Goal: Transaction & Acquisition: Purchase product/service

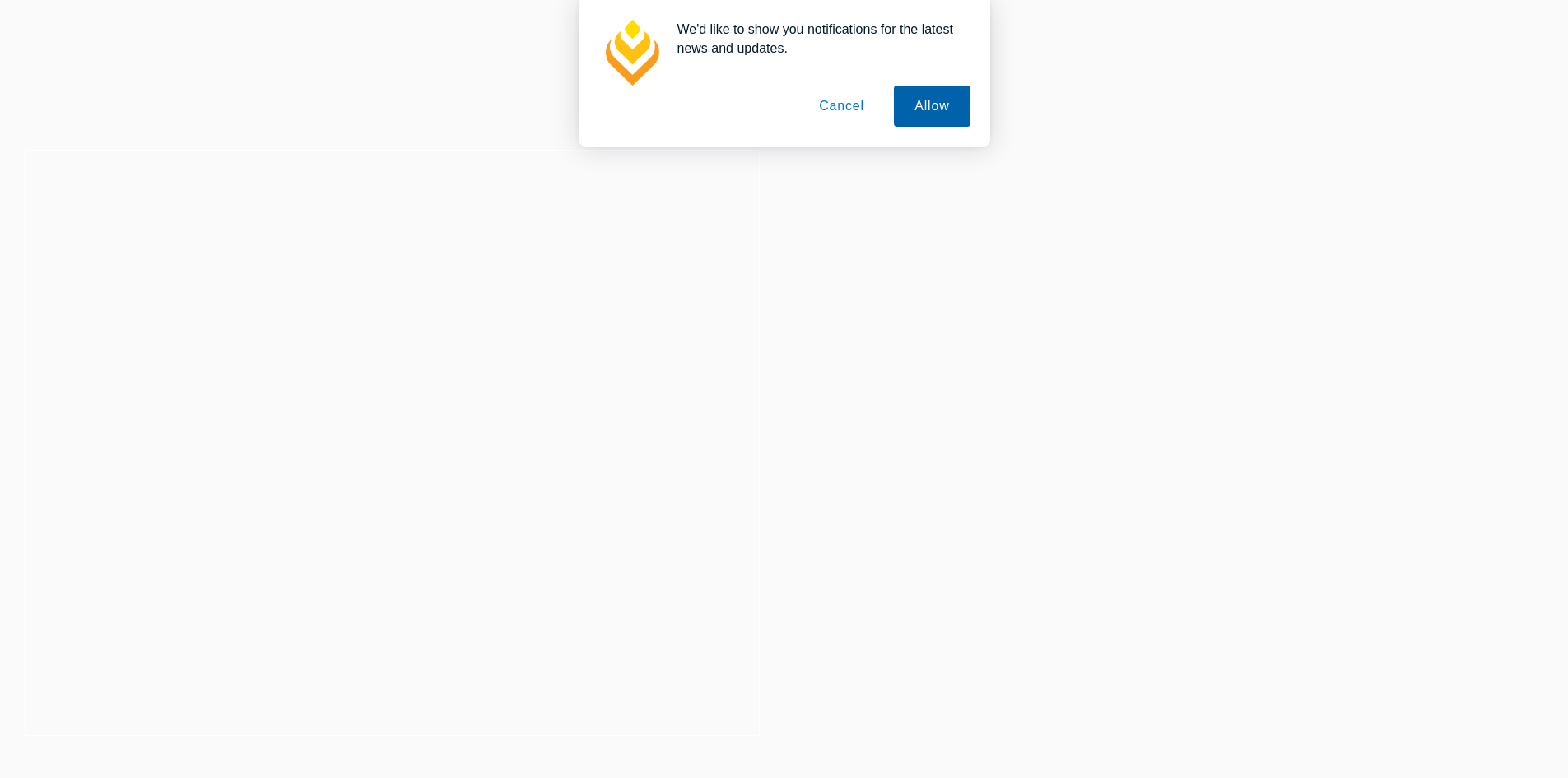
click at [918, 110] on button "Allow" at bounding box center [931, 105] width 76 height 41
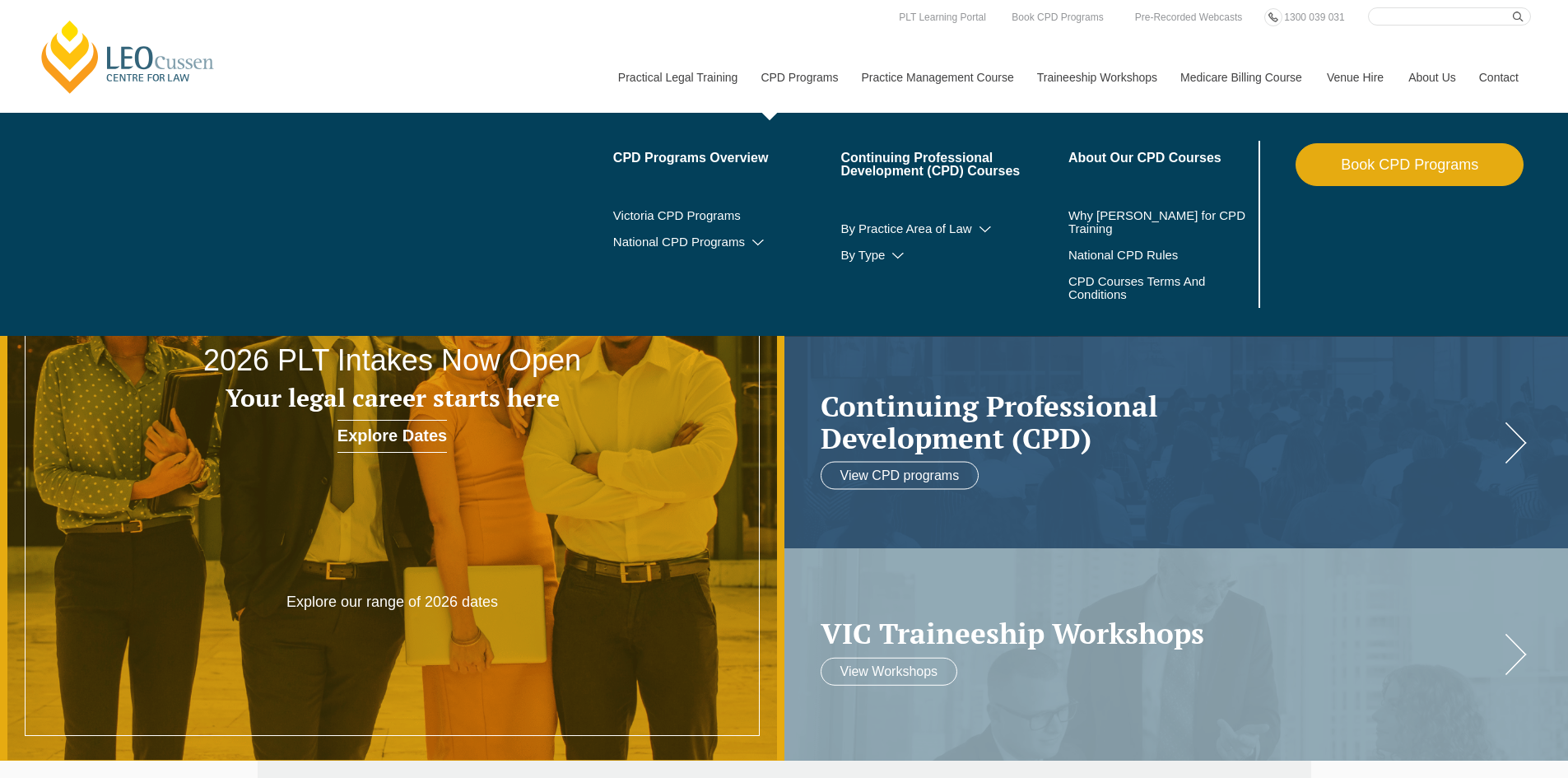
click at [801, 82] on link "CPD Programs" at bounding box center [799, 77] width 100 height 71
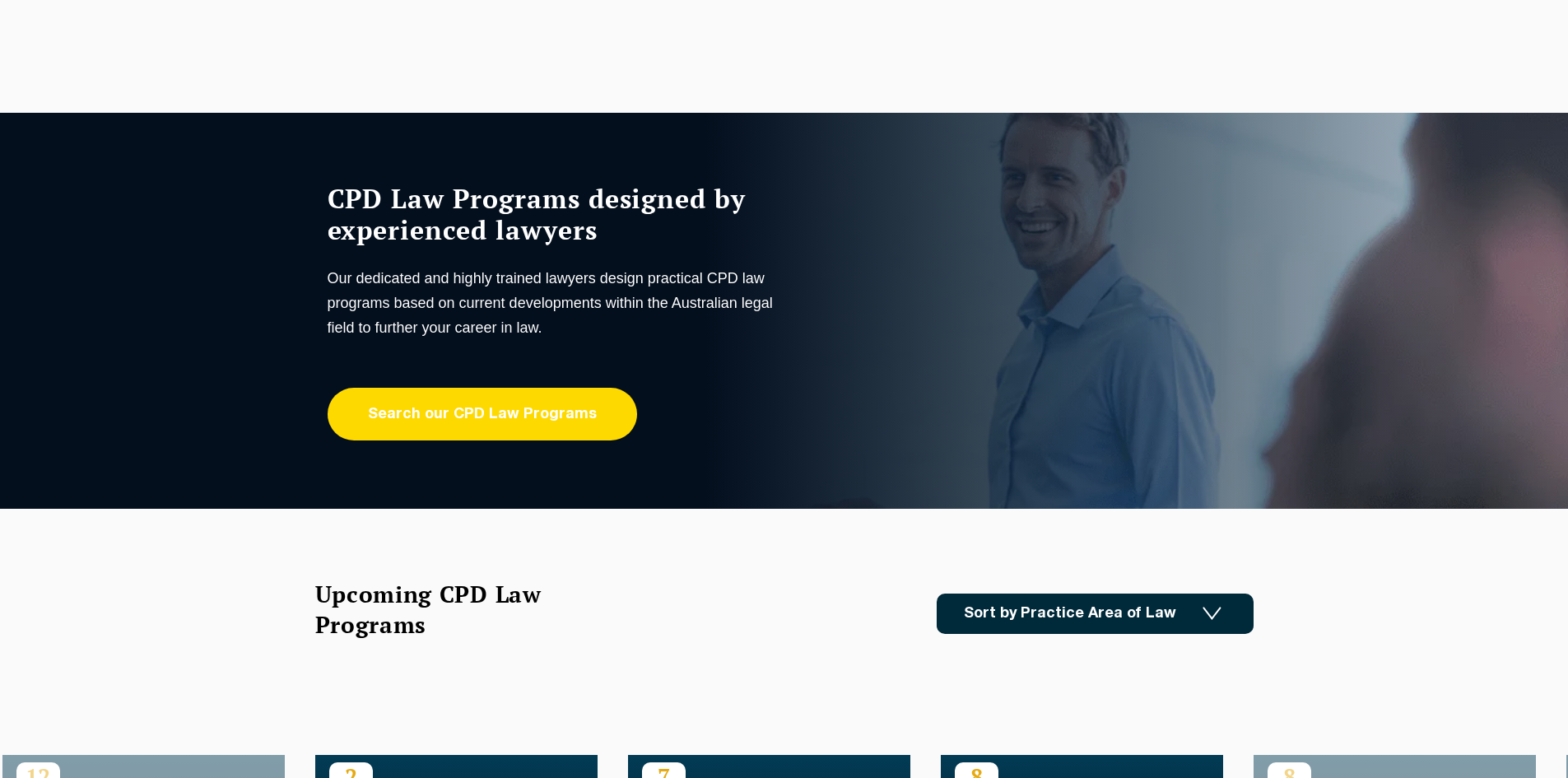
click at [573, 407] on link "Search our CPD Law Programs" at bounding box center [482, 414] width 310 height 53
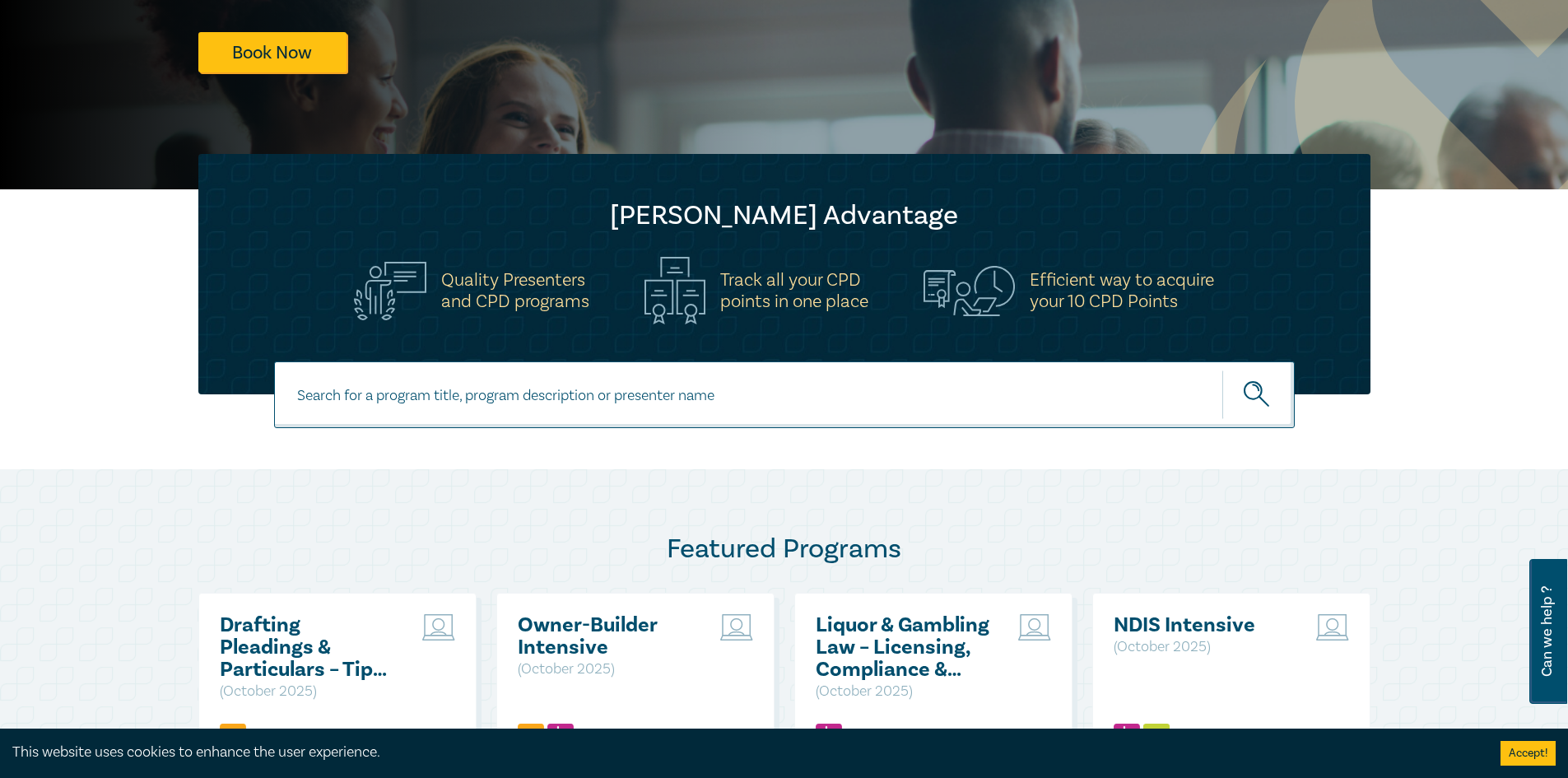
scroll to position [82, 0]
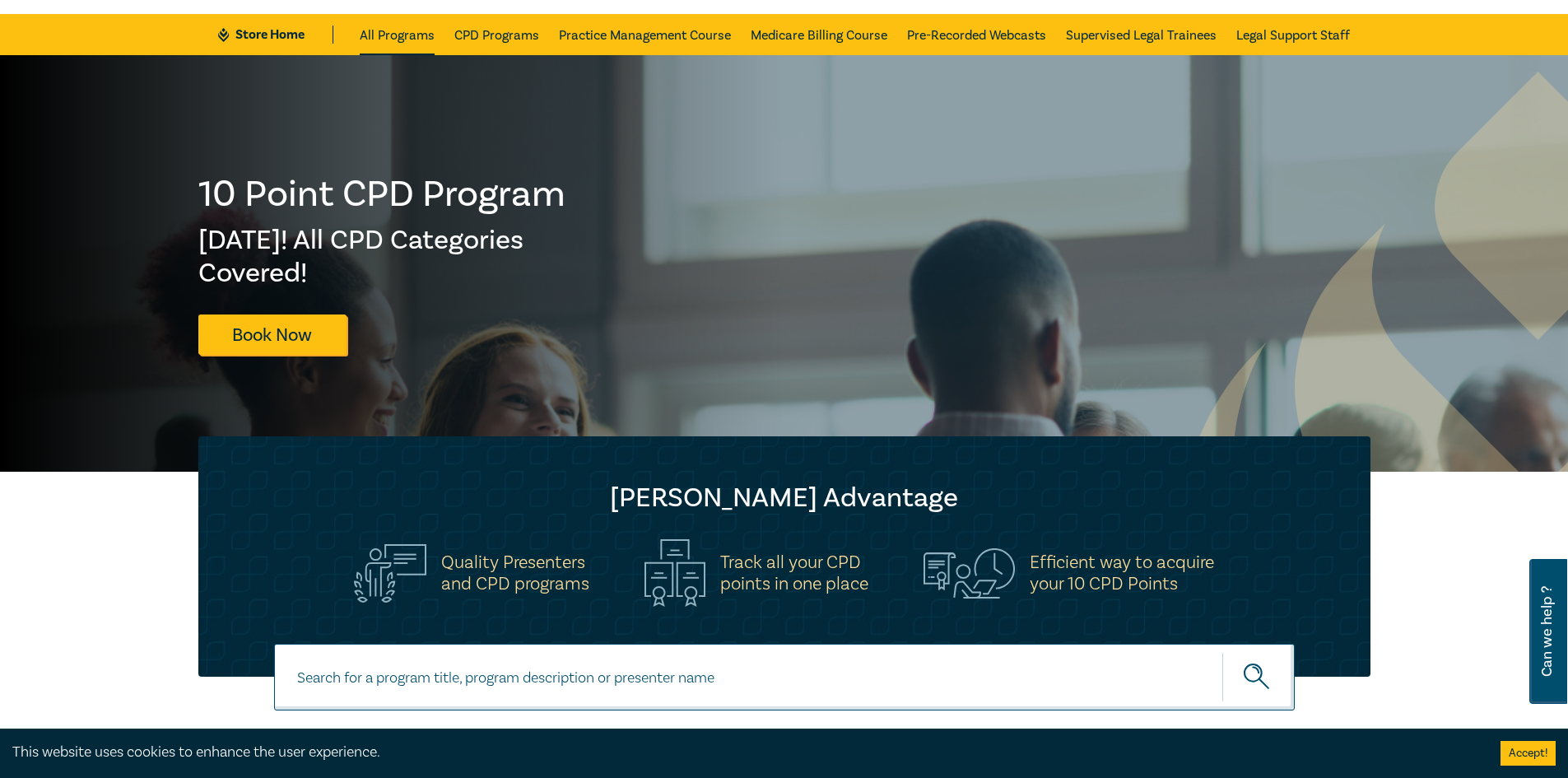
click at [401, 34] on link "All Programs" at bounding box center [397, 34] width 75 height 41
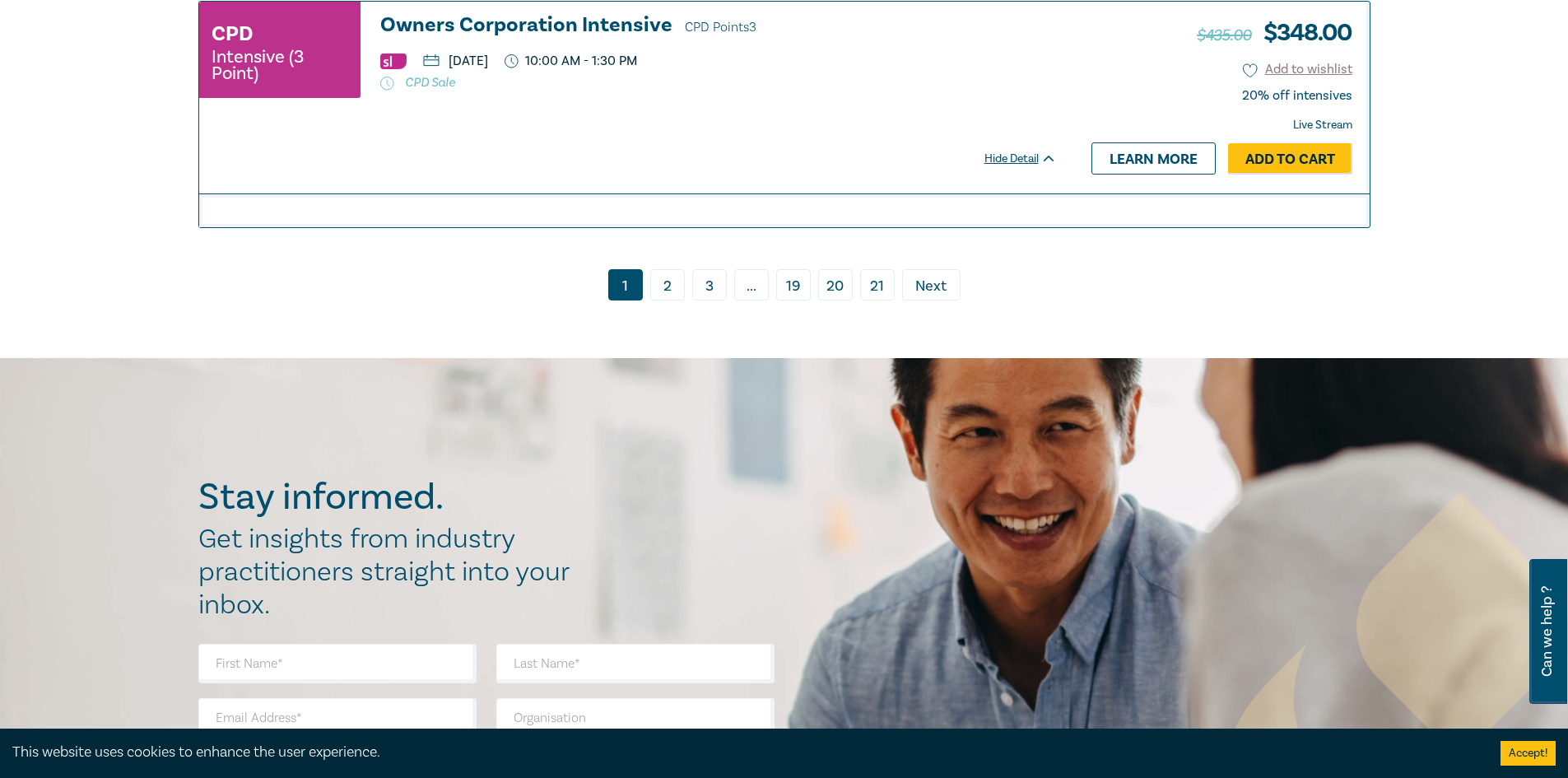
scroll to position [7820, 0]
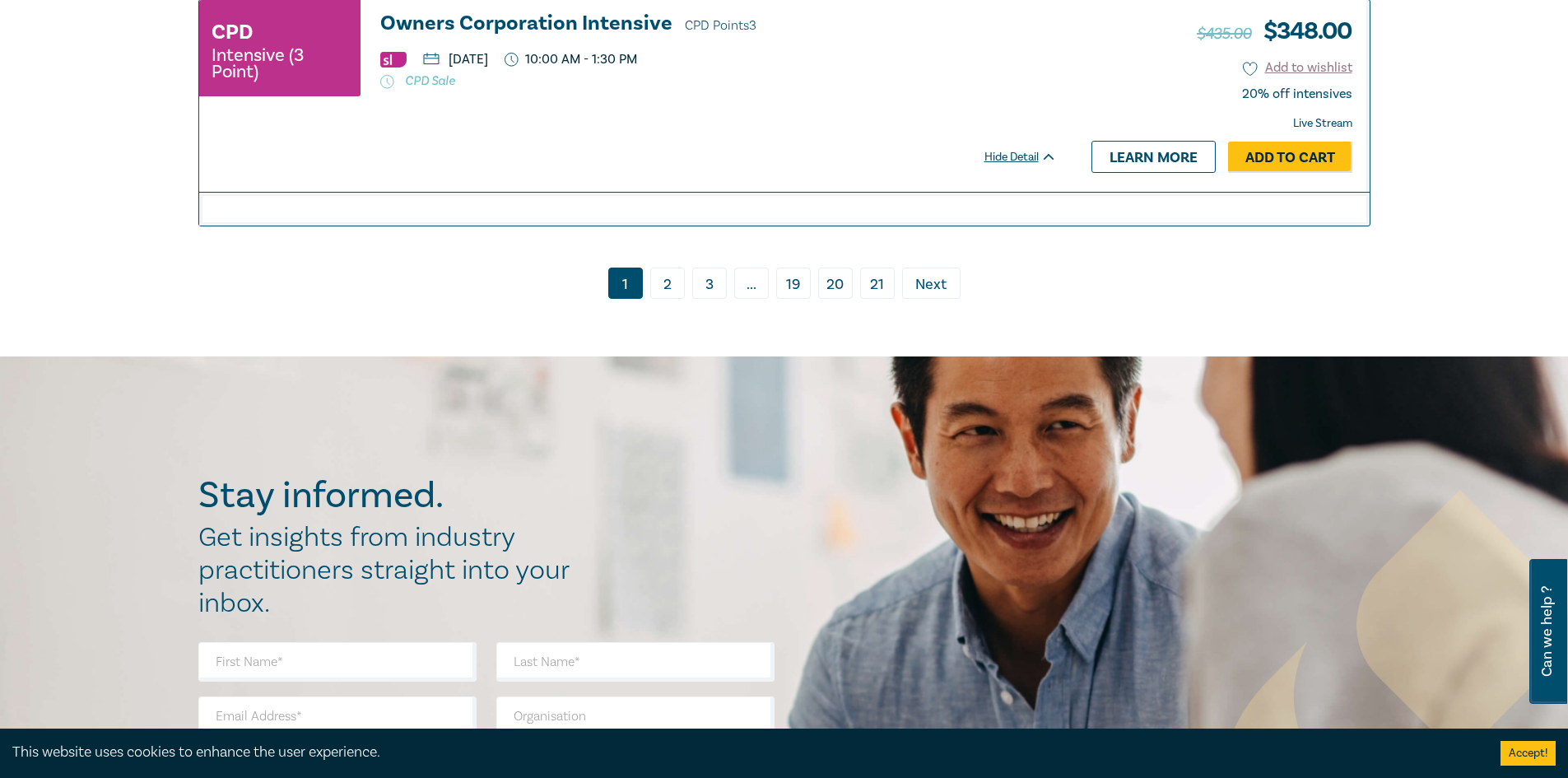
click at [668, 267] on link "2" at bounding box center [667, 282] width 34 height 31
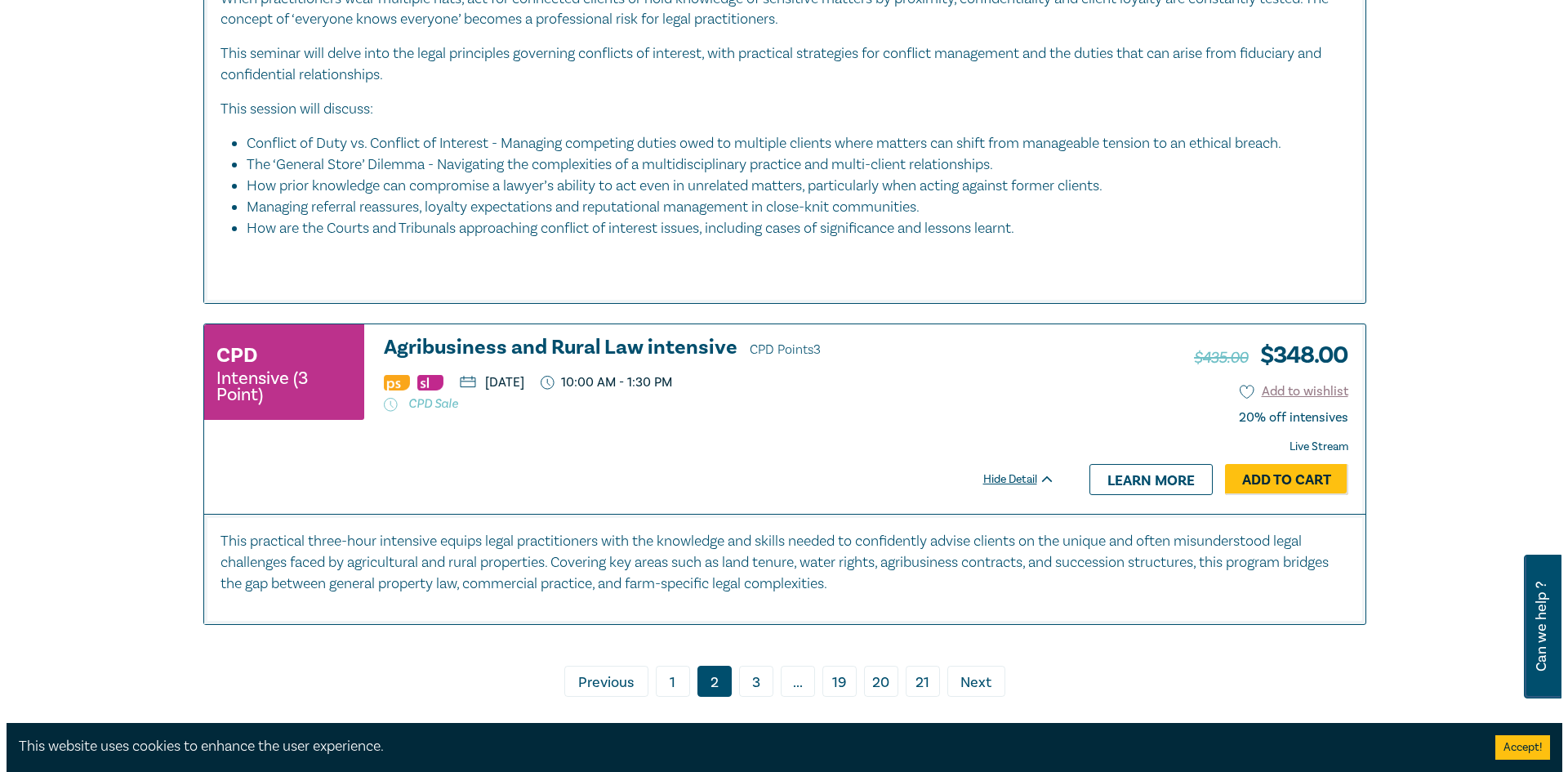
scroll to position [7841, 0]
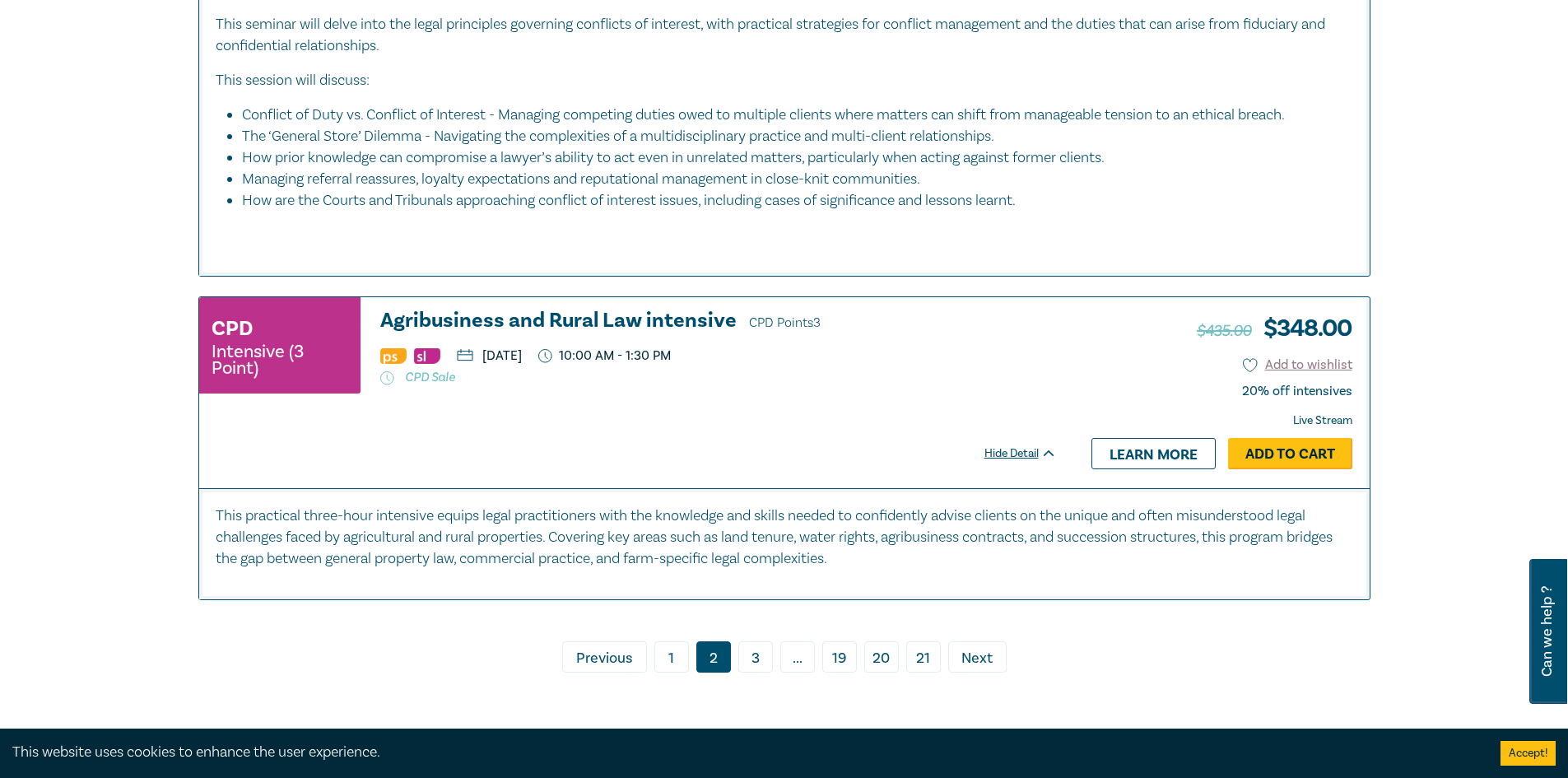
click at [1253, 469] on link "Add to Cart" at bounding box center [1289, 453] width 124 height 31
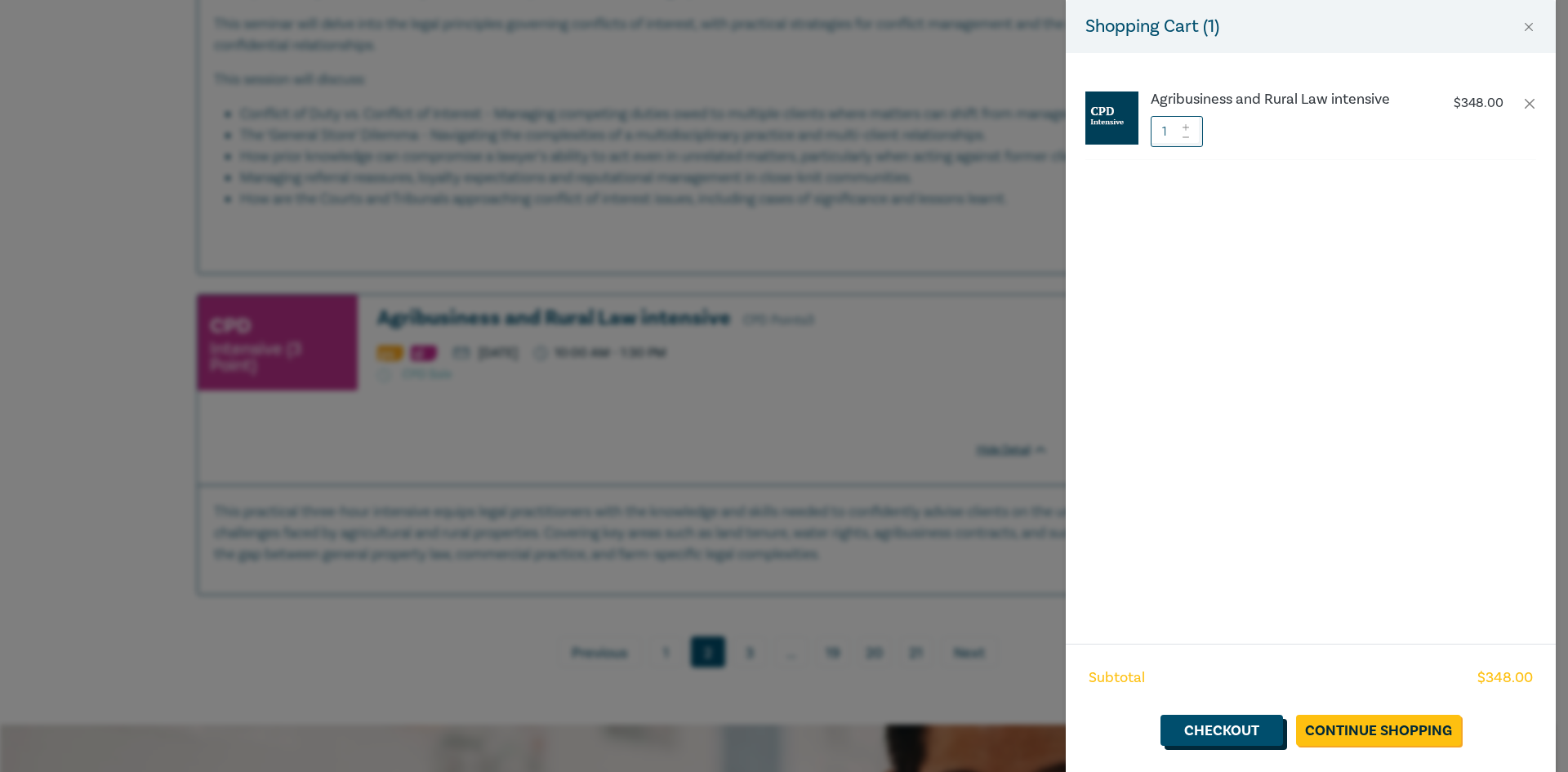
click at [1234, 733] on link "Checkout" at bounding box center [1221, 730] width 122 height 31
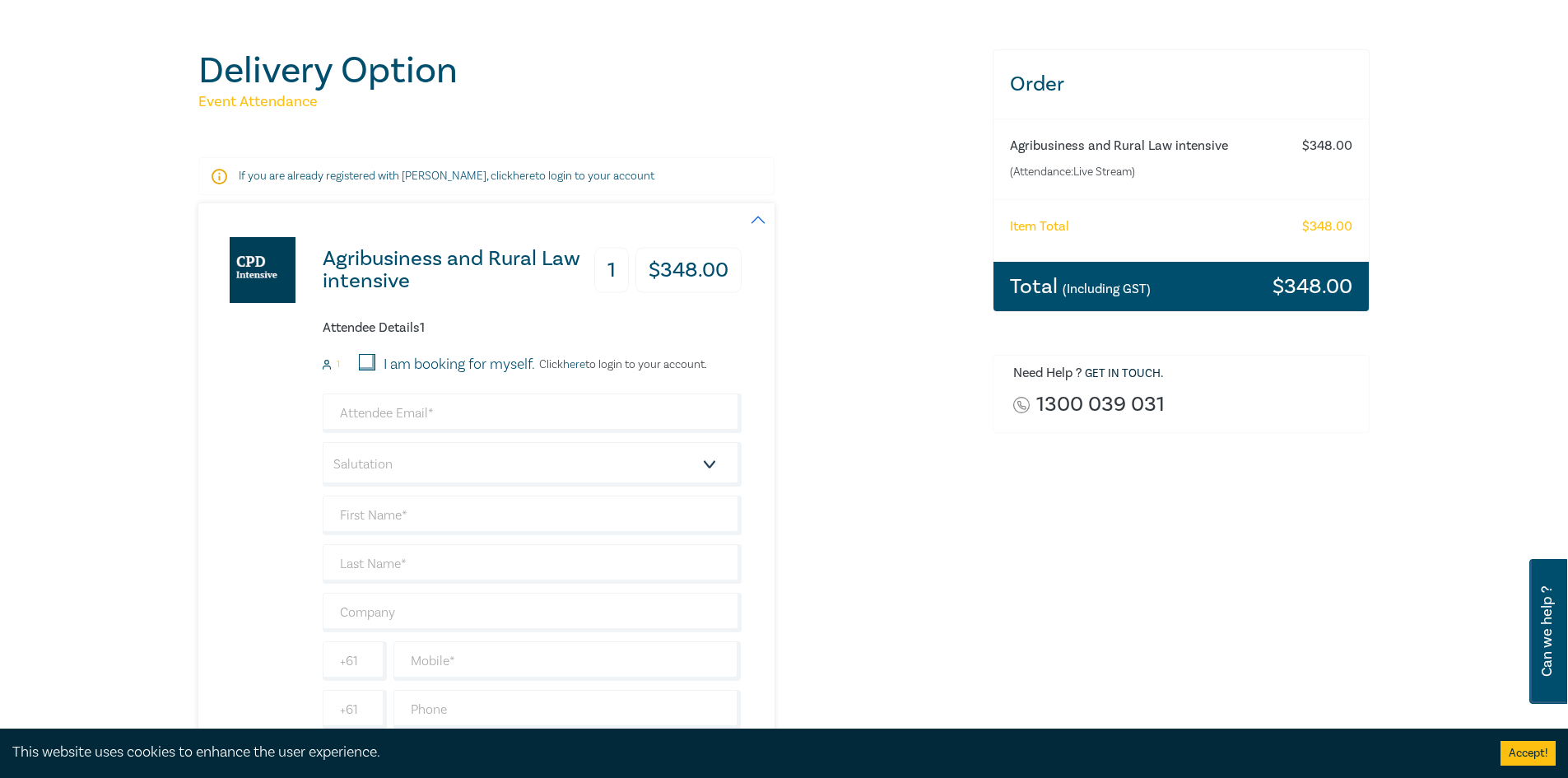
scroll to position [247, 0]
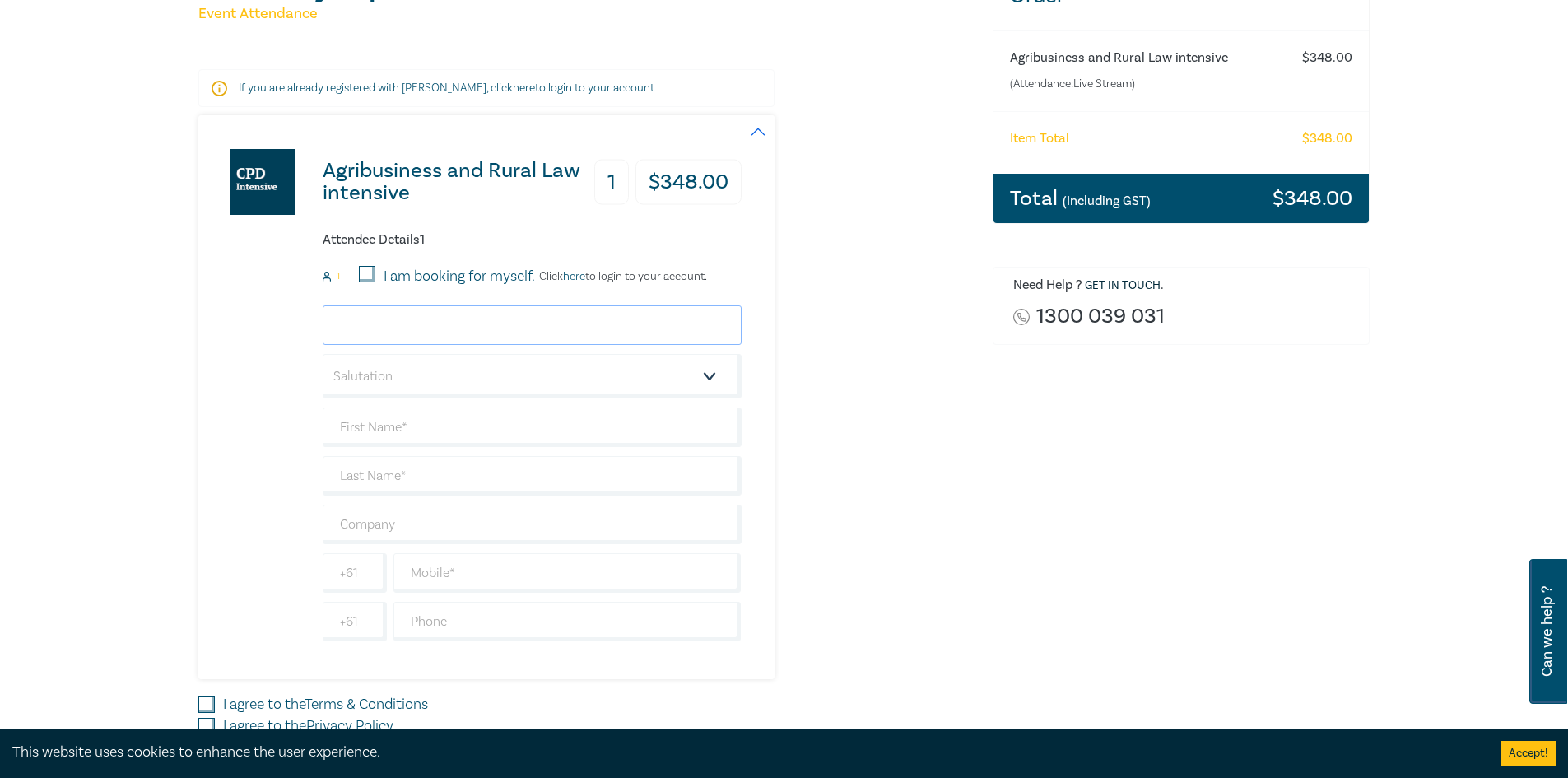
click at [448, 329] on input "email" at bounding box center [532, 325] width 419 height 40
type input "bkovacs@bflaw.au"
click at [705, 369] on select "Salutation Mr. Mrs. Ms. Miss Dr. Prof. Other" at bounding box center [532, 376] width 419 height 45
select select "Mrs."
click at [323, 354] on select "Salutation Mr. Mrs. Ms. Miss Dr. Prof. Other" at bounding box center [532, 376] width 419 height 45
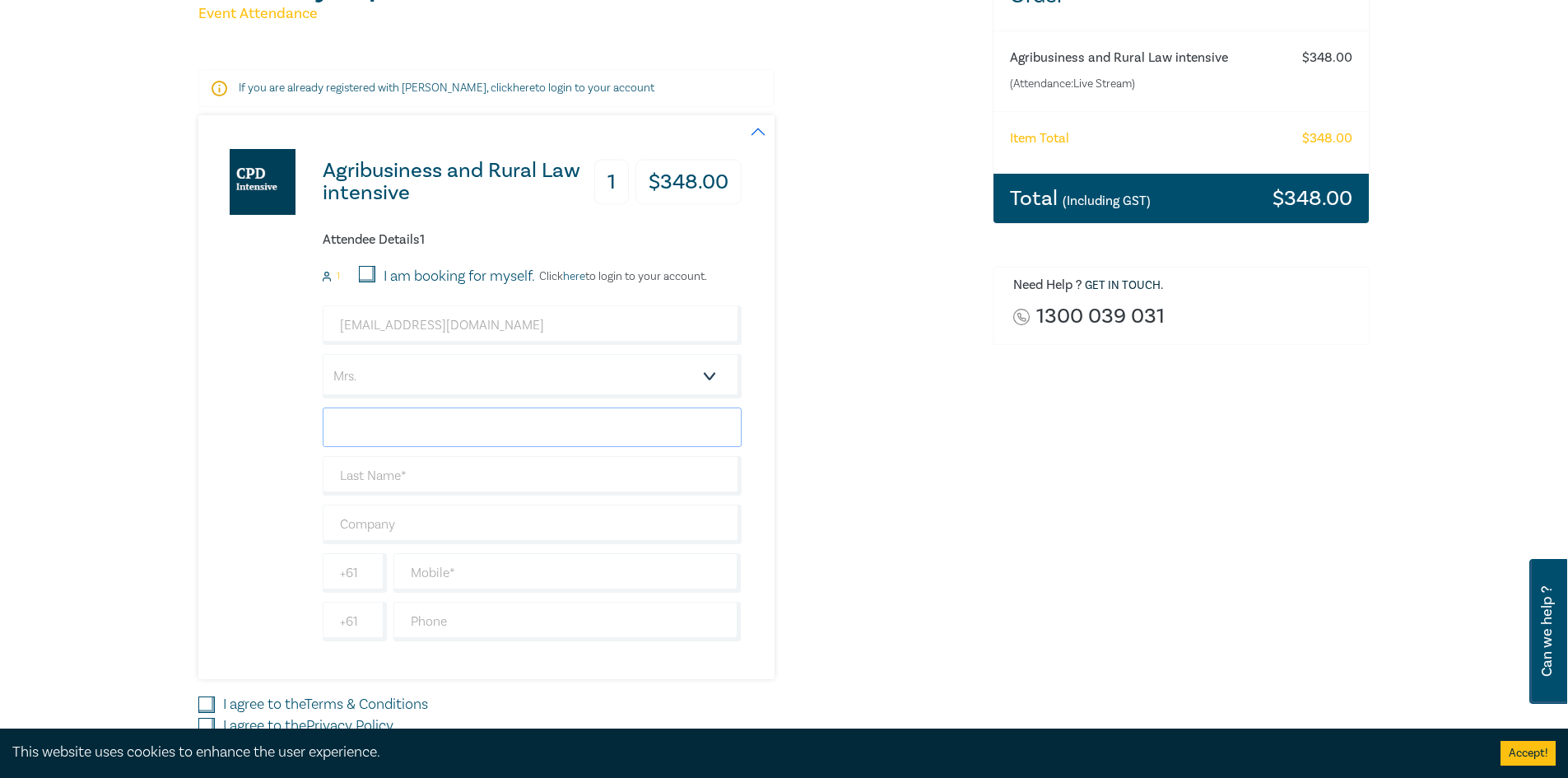
click at [586, 425] on input "text" at bounding box center [532, 427] width 419 height 40
type input "Breanne"
click at [485, 486] on input "text" at bounding box center [532, 476] width 419 height 40
type input "Kovacs"
click at [456, 508] on input "text" at bounding box center [532, 524] width 419 height 40
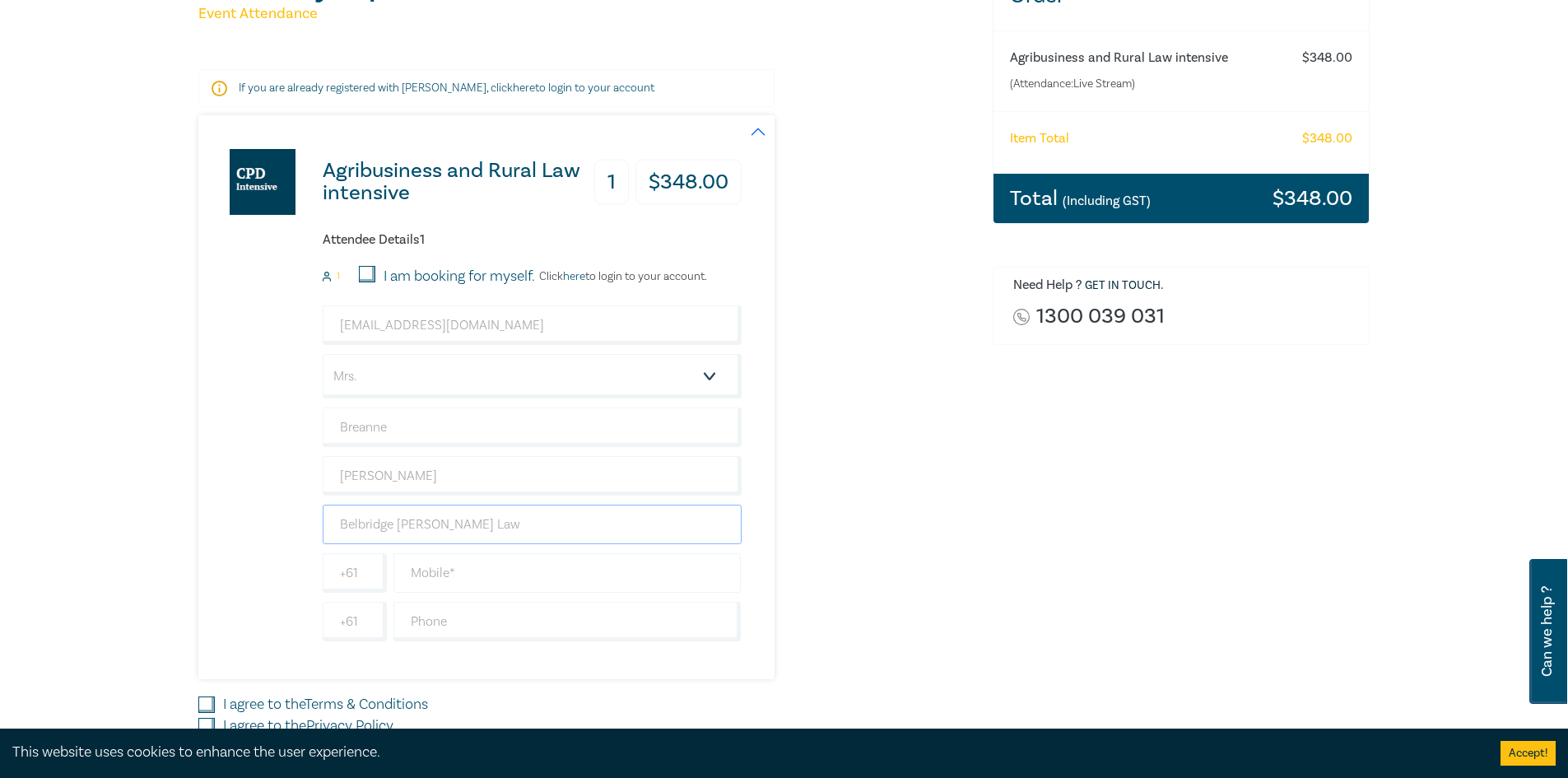
type input "Belbridge Fleming Law"
click at [611, 586] on input "text" at bounding box center [567, 573] width 348 height 40
type input "02 6021 2222"
click at [583, 611] on input "text" at bounding box center [567, 622] width 348 height 40
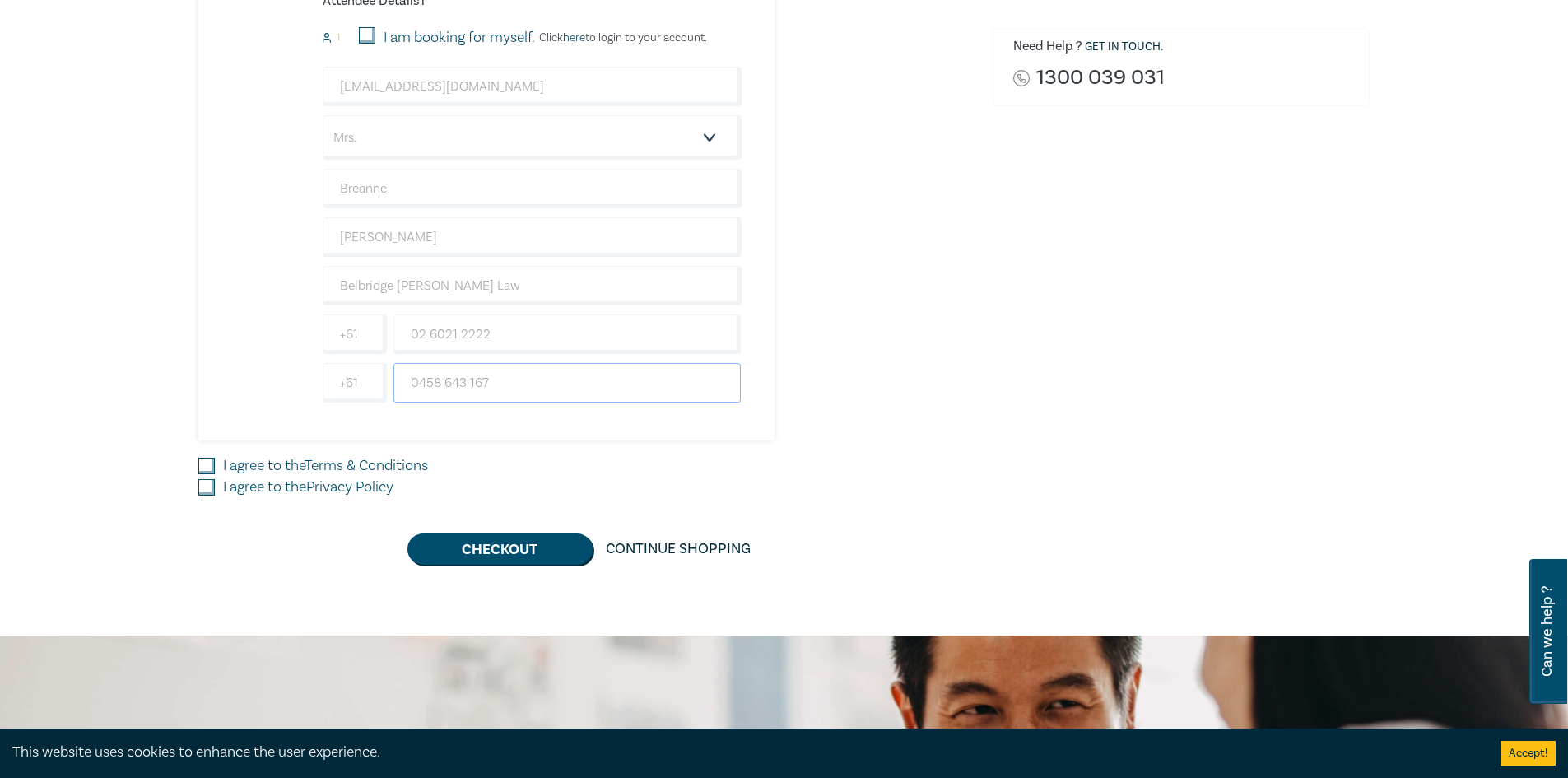
scroll to position [494, 0]
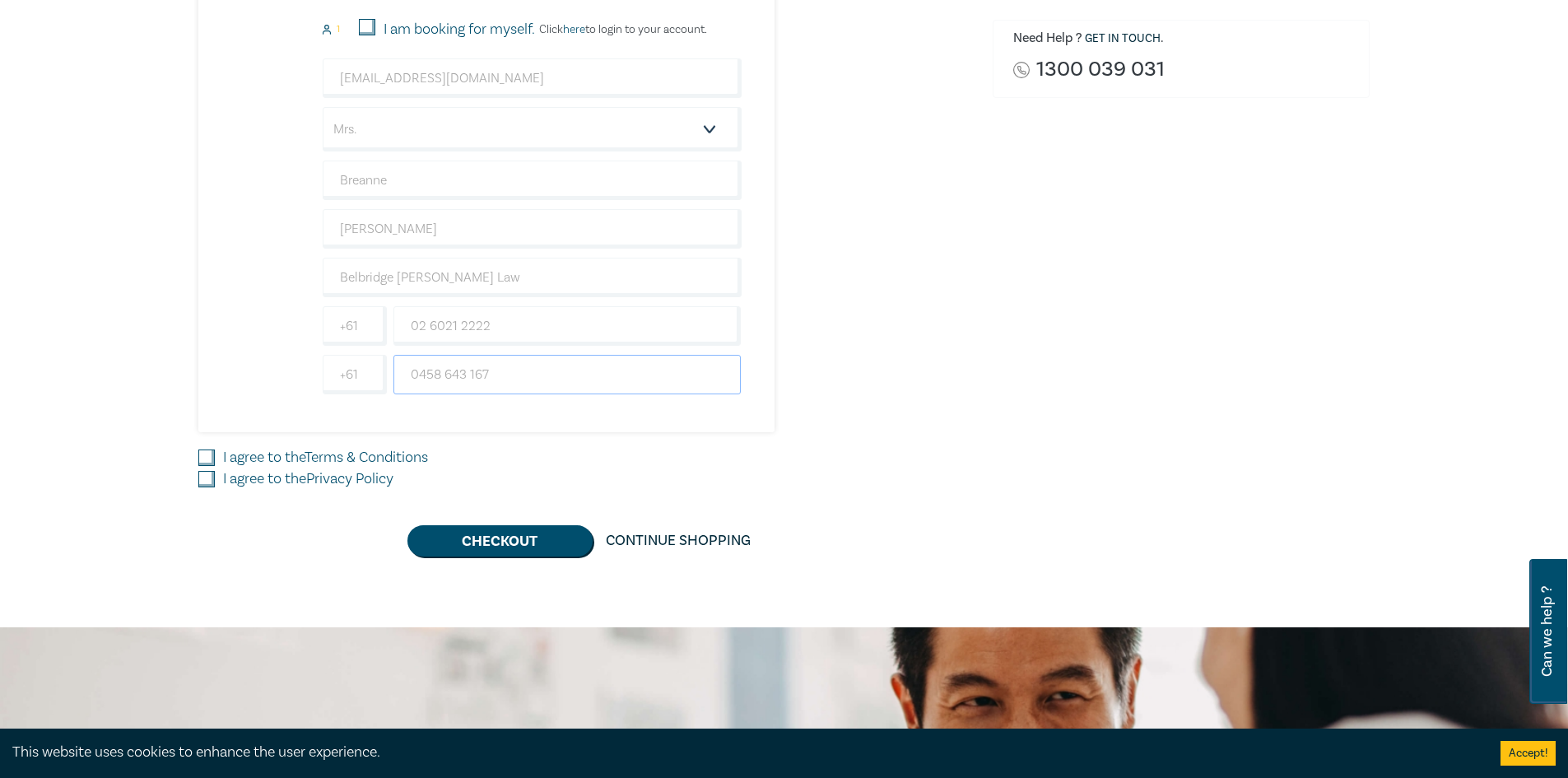
type input "0458 643 167"
click at [216, 460] on div "I agree to the Terms & Conditions" at bounding box center [585, 458] width 774 height 22
click at [210, 458] on input "I agree to the Terms & Conditions" at bounding box center [206, 457] width 16 height 16
checkbox input "true"
click at [207, 475] on input "I agree to the Privacy Policy" at bounding box center [206, 479] width 16 height 16
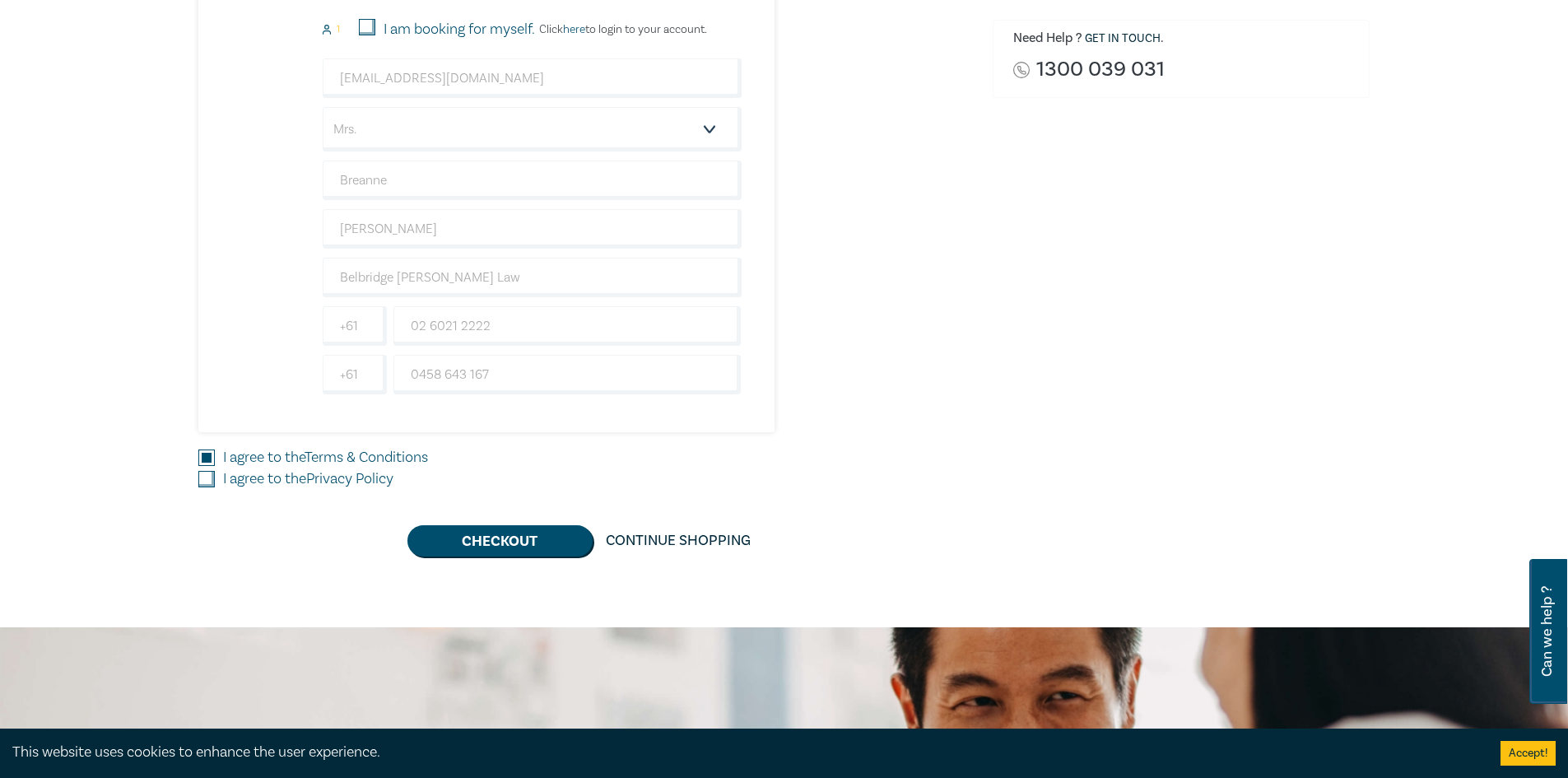
checkbox input "true"
click at [457, 534] on button "Checkout" at bounding box center [499, 540] width 185 height 31
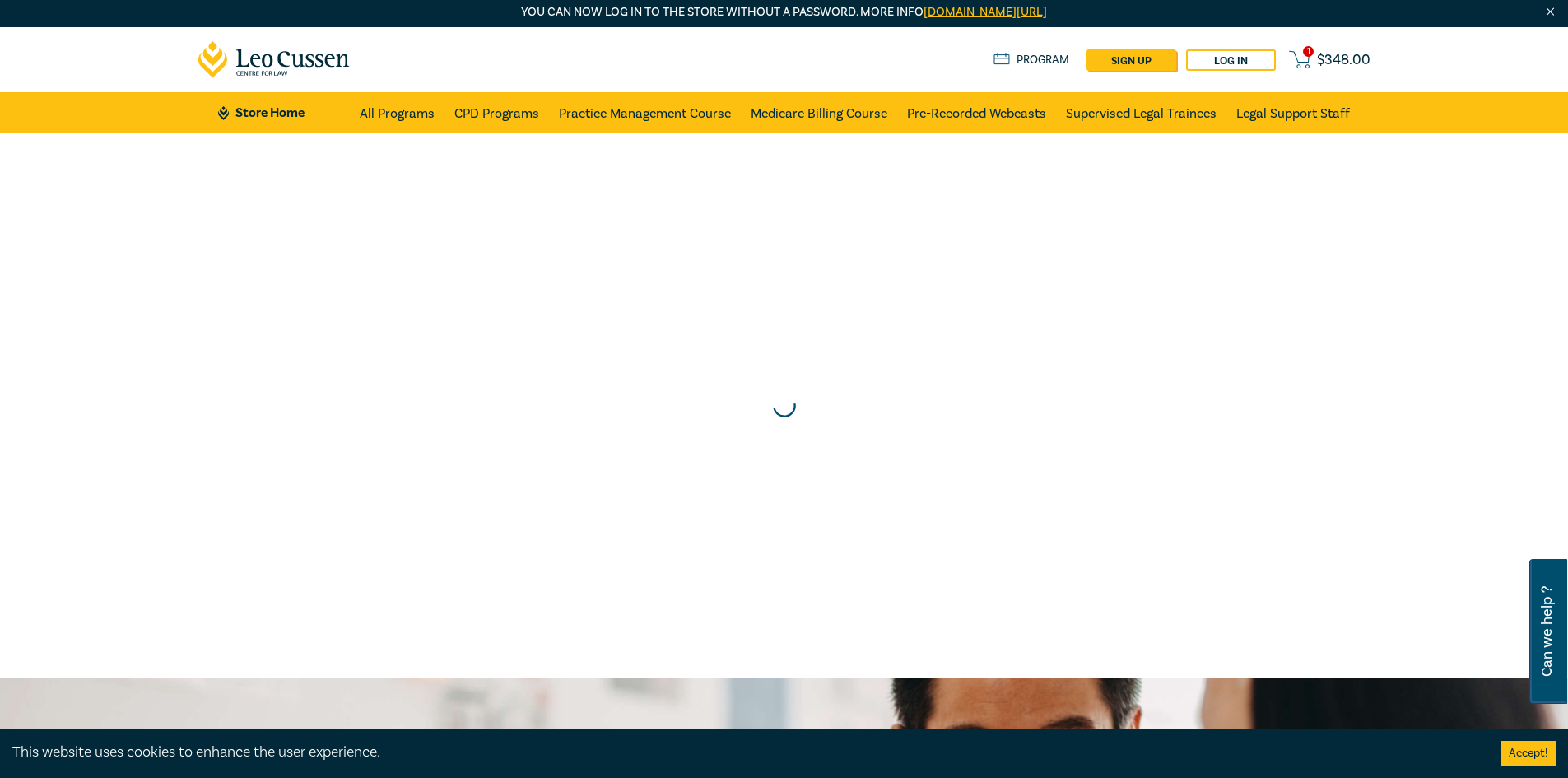
scroll to position [0, 0]
